Goal: Task Accomplishment & Management: Use online tool/utility

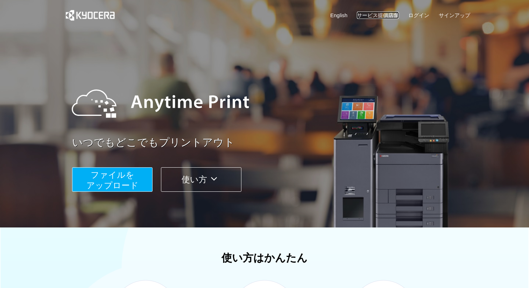
click at [387, 14] on link "サービス提供店舗" at bounding box center [378, 15] width 42 height 7
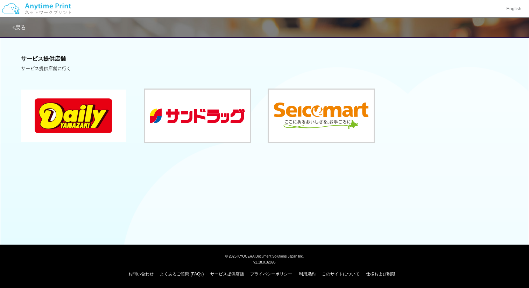
click at [84, 120] on button at bounding box center [73, 116] width 105 height 52
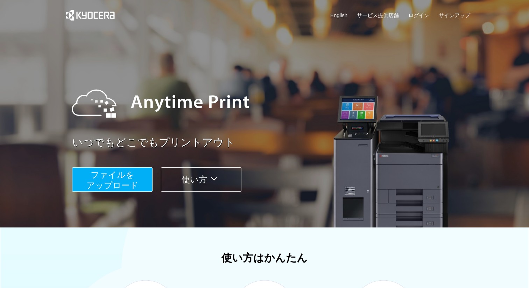
click at [108, 187] on span "ファイルを ​​アップロード" at bounding box center [112, 180] width 52 height 20
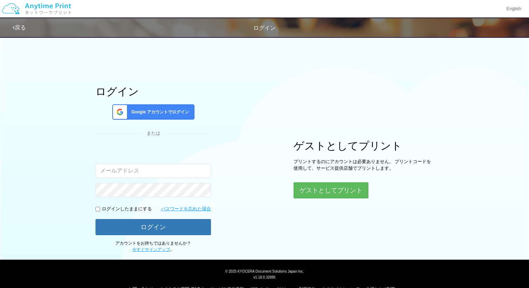
click at [177, 112] on span "Google アカウントでログイン" at bounding box center [158, 112] width 61 height 6
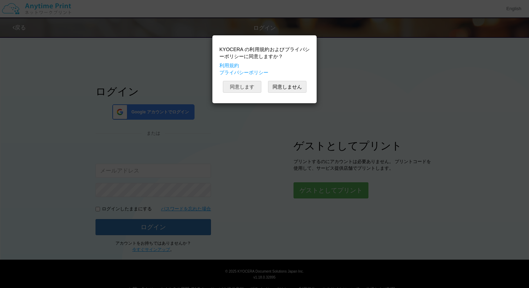
click at [246, 89] on button "同意します" at bounding box center [242, 87] width 38 height 12
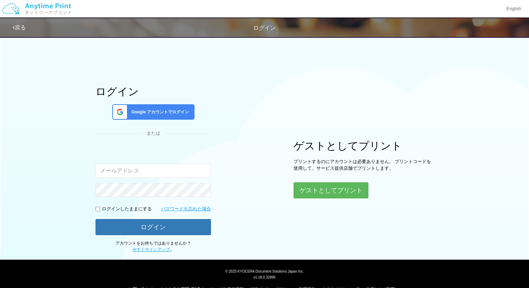
scroll to position [5, 0]
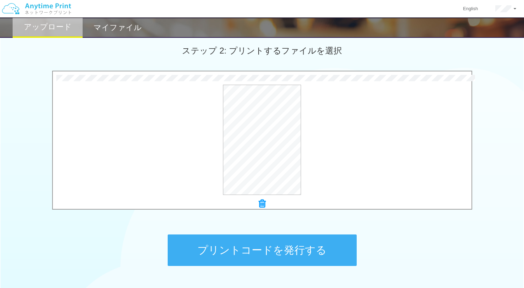
scroll to position [244, 0]
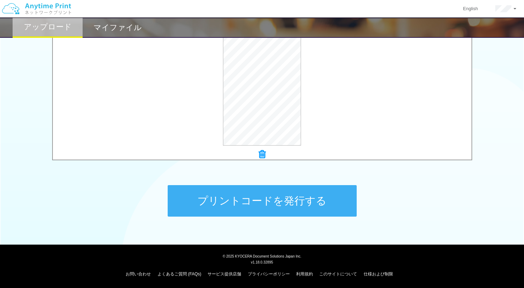
click at [245, 205] on button "プリントコードを発行する" at bounding box center [262, 200] width 189 height 31
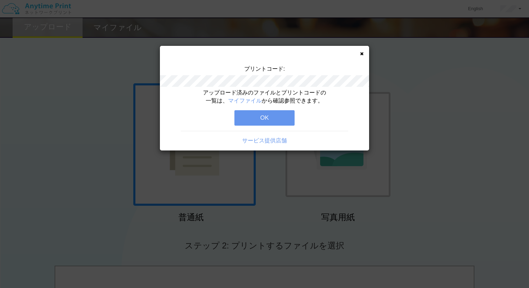
click at [263, 114] on button "OK" at bounding box center [264, 117] width 60 height 15
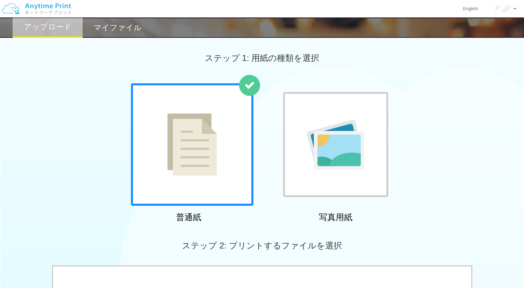
click at [130, 33] on div "マイファイル" at bounding box center [118, 27] width 70 height 20
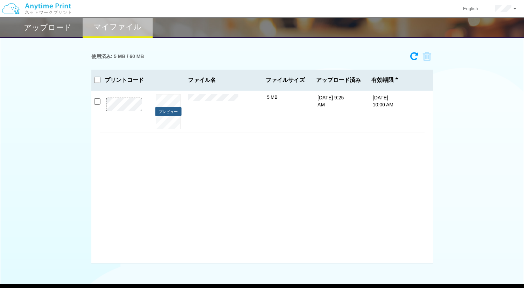
click at [162, 107] on button "プレビュー" at bounding box center [168, 111] width 26 height 9
click at [164, 111] on button "プレビュー" at bounding box center [168, 111] width 26 height 9
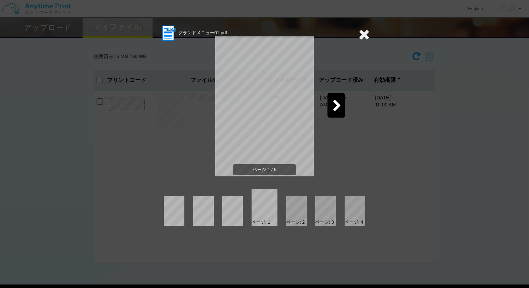
click at [333, 107] on icon at bounding box center [337, 106] width 9 height 12
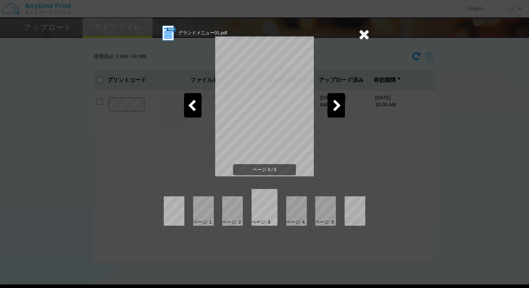
click at [333, 107] on icon at bounding box center [337, 106] width 9 height 12
click at [193, 103] on icon at bounding box center [192, 106] width 9 height 12
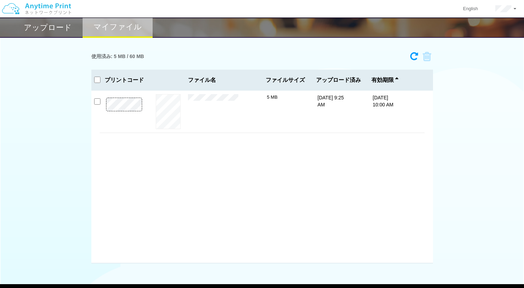
click at [56, 26] on h2 "アップロード" at bounding box center [48, 27] width 48 height 8
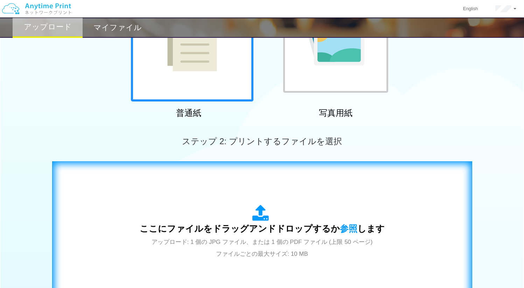
scroll to position [197, 0]
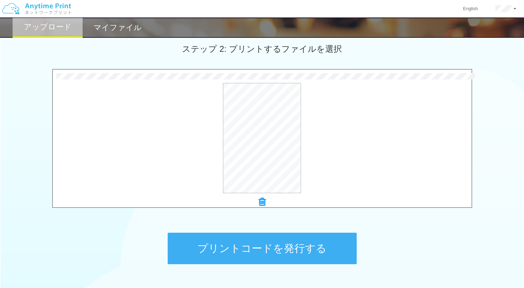
click at [253, 245] on button "プリントコードを発行する" at bounding box center [262, 248] width 189 height 31
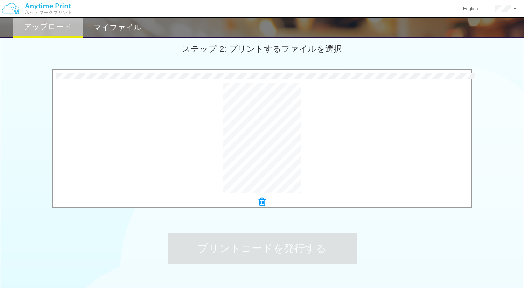
scroll to position [0, 0]
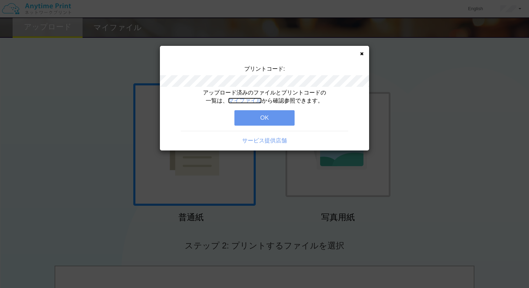
click at [242, 100] on link "マイファイル" at bounding box center [245, 101] width 34 height 6
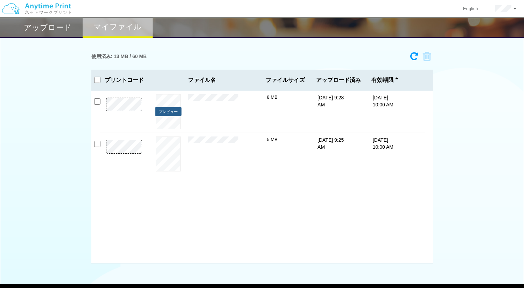
click at [165, 111] on button "プレビュー" at bounding box center [168, 111] width 26 height 9
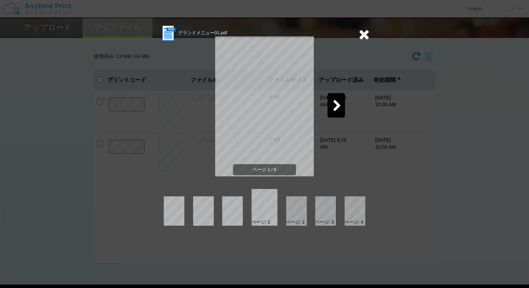
click at [337, 104] on icon at bounding box center [337, 106] width 9 height 12
click at [365, 33] on icon at bounding box center [364, 34] width 11 height 14
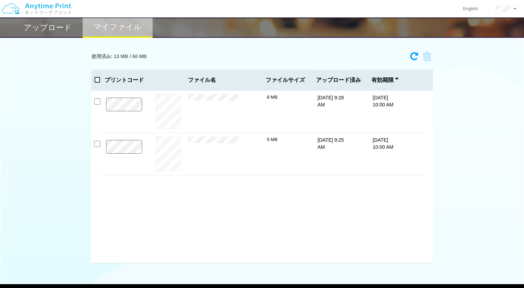
click at [96, 81] on input "checkbox" at bounding box center [97, 80] width 6 height 6
checkbox input "true"
click at [428, 58] on icon at bounding box center [424, 56] width 13 height 10
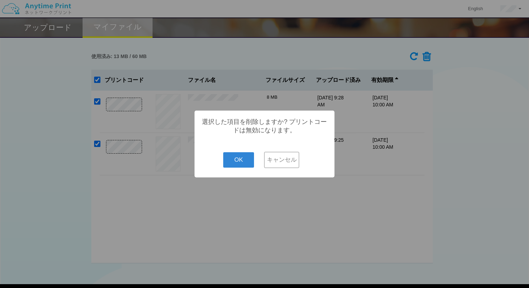
click at [223, 152] on button "OK" at bounding box center [238, 159] width 31 height 15
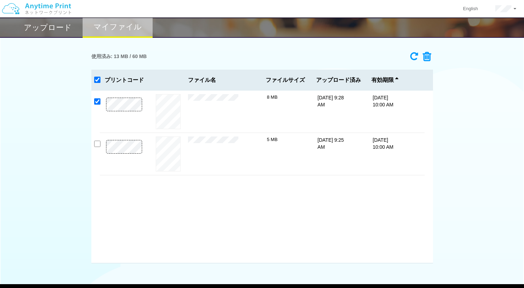
checkbox input "false"
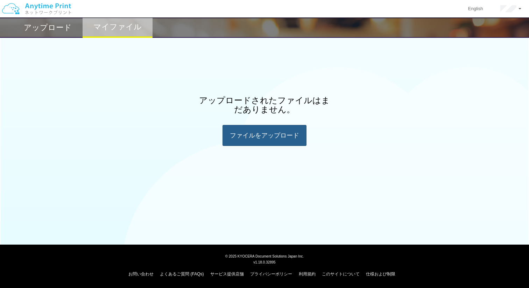
click at [252, 131] on div "ファイルを​​アップロード" at bounding box center [265, 135] width 84 height 21
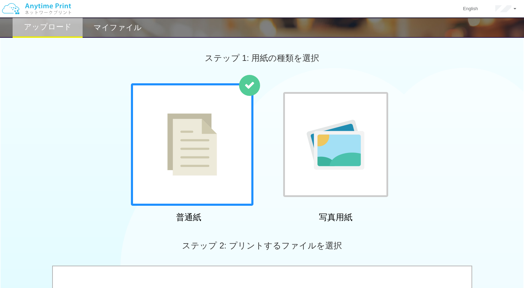
click at [241, 133] on div at bounding box center [192, 144] width 122 height 122
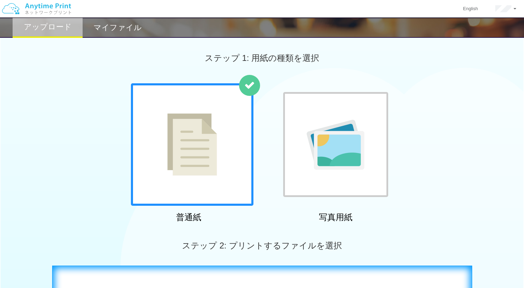
scroll to position [242, 0]
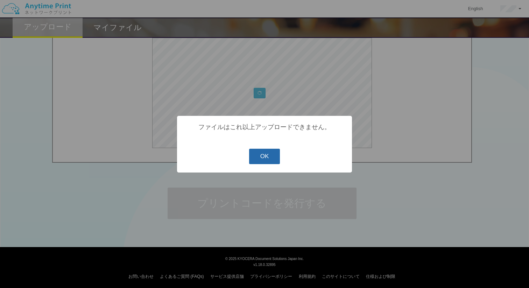
click at [265, 164] on button "OK" at bounding box center [264, 156] width 31 height 15
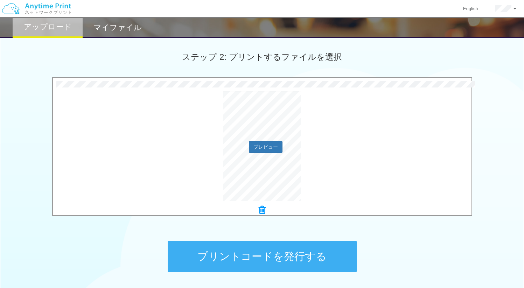
scroll to position [197, 0]
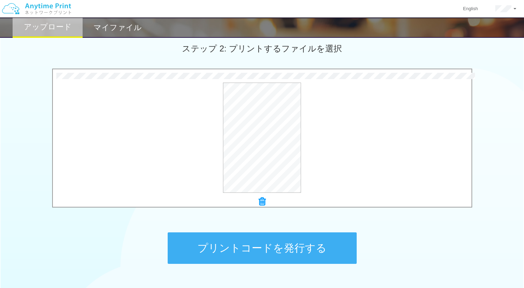
click at [275, 249] on button "プリントコードを発行する" at bounding box center [262, 247] width 189 height 31
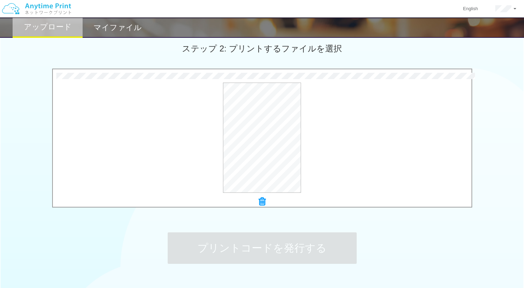
scroll to position [0, 0]
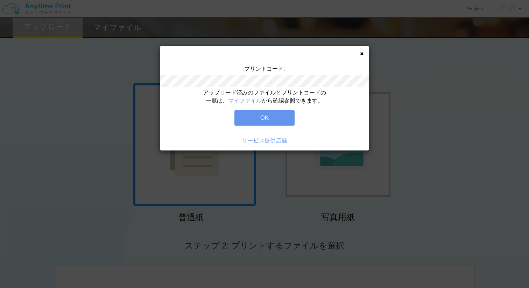
click at [275, 123] on button "OK" at bounding box center [264, 117] width 60 height 15
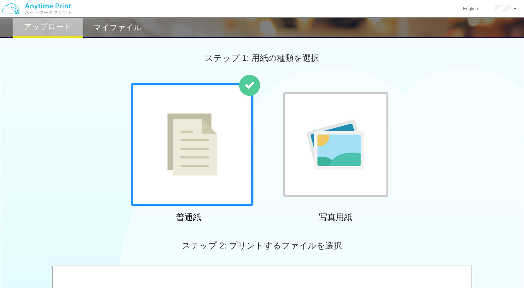
click at [67, 31] on h2 "アップロード" at bounding box center [48, 27] width 48 height 8
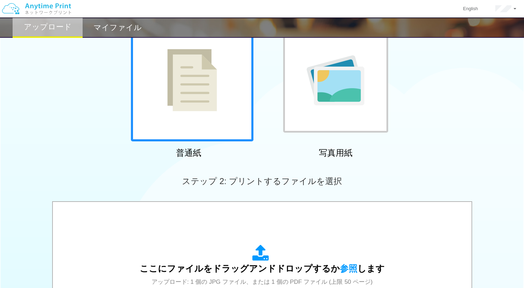
scroll to position [233, 0]
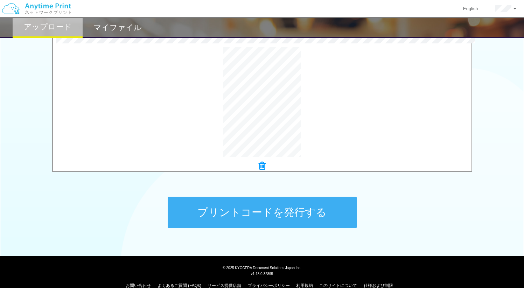
click at [288, 211] on button "プリントコードを発行する" at bounding box center [262, 212] width 189 height 31
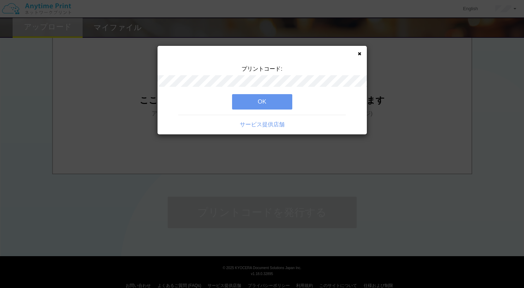
scroll to position [0, 0]
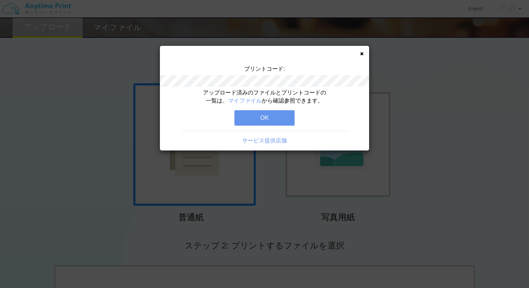
click at [261, 121] on button "OK" at bounding box center [264, 117] width 60 height 15
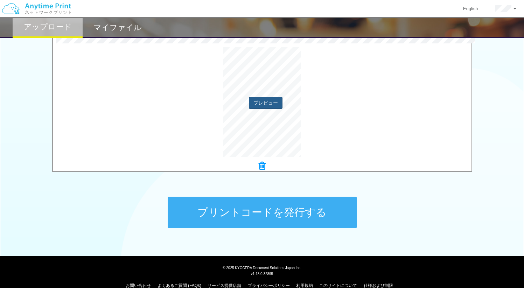
scroll to position [241, 0]
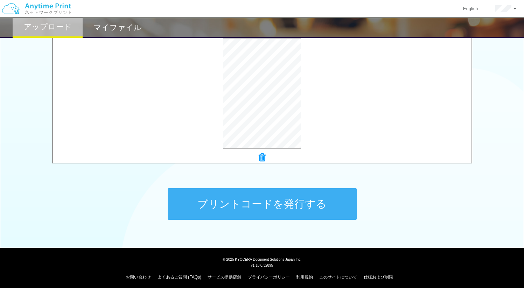
click at [252, 203] on button "プリントコードを発行する" at bounding box center [262, 203] width 189 height 31
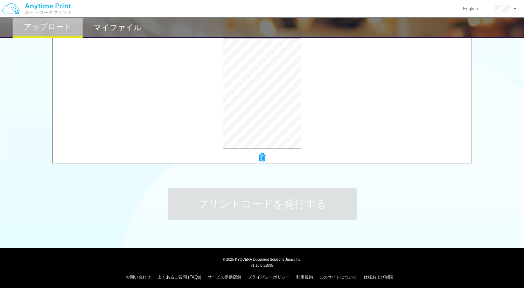
scroll to position [0, 0]
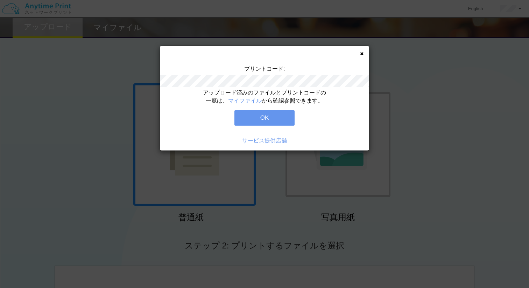
click at [275, 120] on button "OK" at bounding box center [264, 117] width 60 height 15
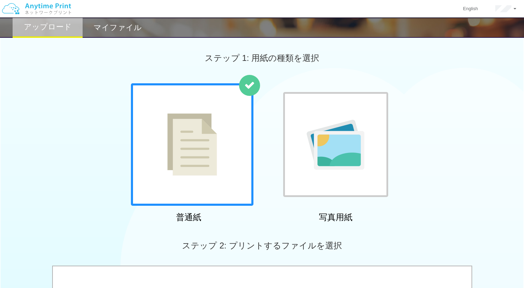
click at [134, 36] on div "マイファイル" at bounding box center [118, 27] width 70 height 20
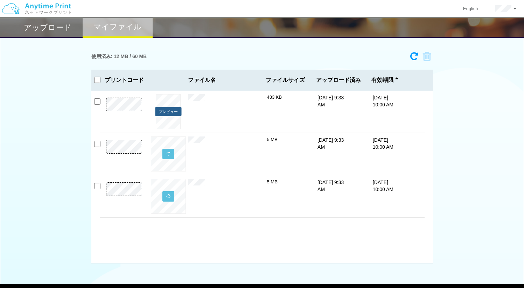
click at [166, 114] on button "プレビュー" at bounding box center [168, 111] width 26 height 9
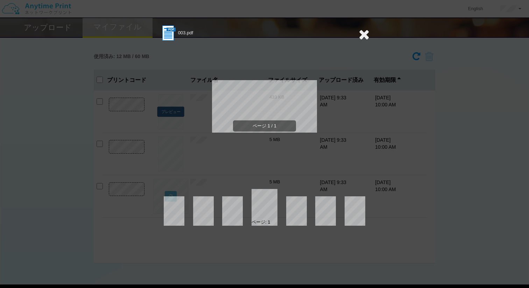
click at [171, 111] on div "ページ 1 / 1" at bounding box center [265, 112] width 210 height 140
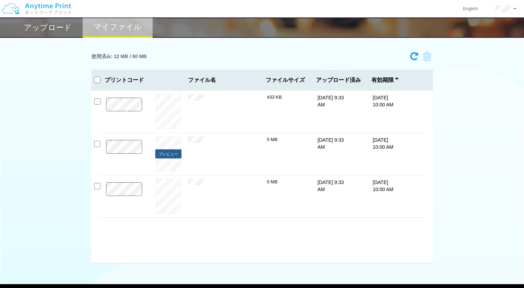
click at [169, 155] on button "プレビュー" at bounding box center [168, 153] width 26 height 9
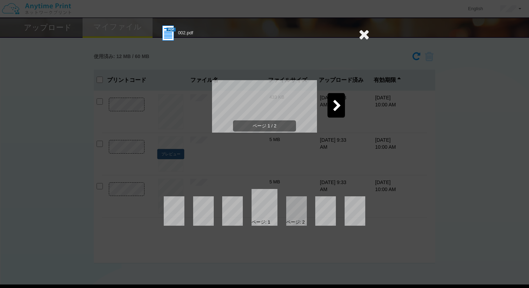
click at [164, 153] on div "ページ 1 / 2" at bounding box center [265, 112] width 210 height 140
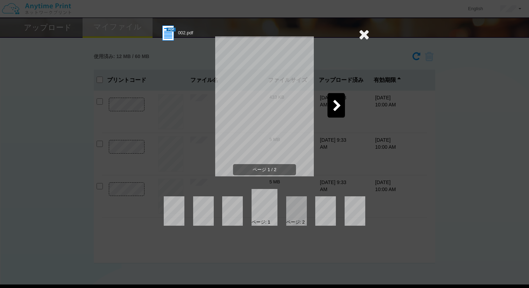
click at [341, 98] on div at bounding box center [336, 105] width 17 height 24
